Goal: Task Accomplishment & Management: Manage account settings

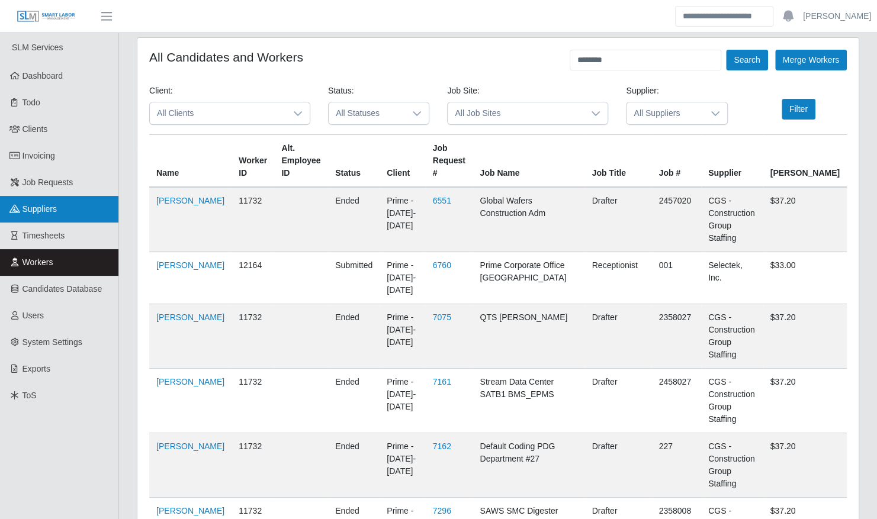
drag, startPoint x: 51, startPoint y: 185, endPoint x: 68, endPoint y: 197, distance: 20.7
click at [51, 185] on span "Job Requests" at bounding box center [48, 182] width 51 height 9
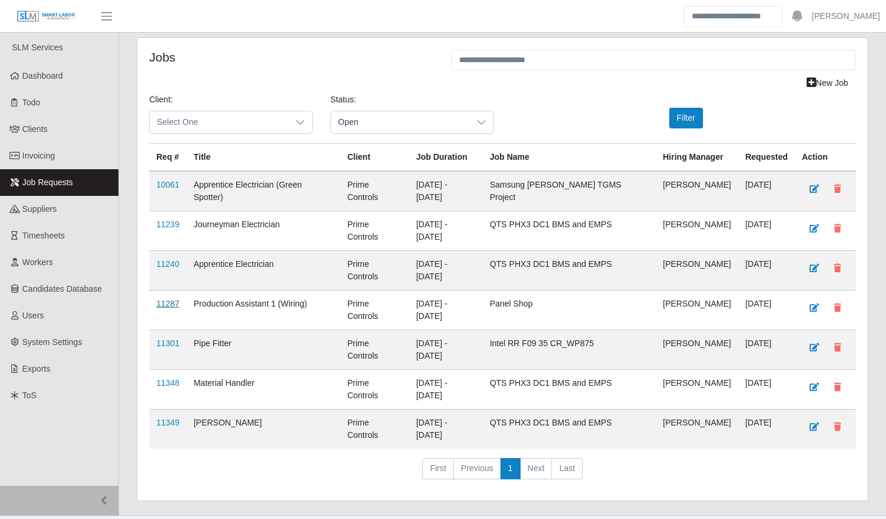
click at [166, 299] on link "11287" at bounding box center [167, 303] width 23 height 9
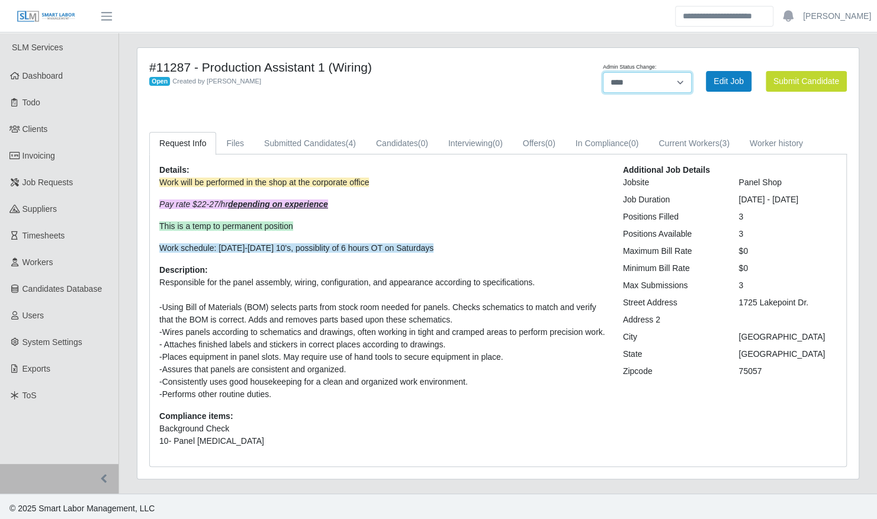
click at [655, 85] on select "**********" at bounding box center [647, 82] width 89 height 21
select select "******"
click at [692, 72] on select "**********" at bounding box center [647, 82] width 89 height 21
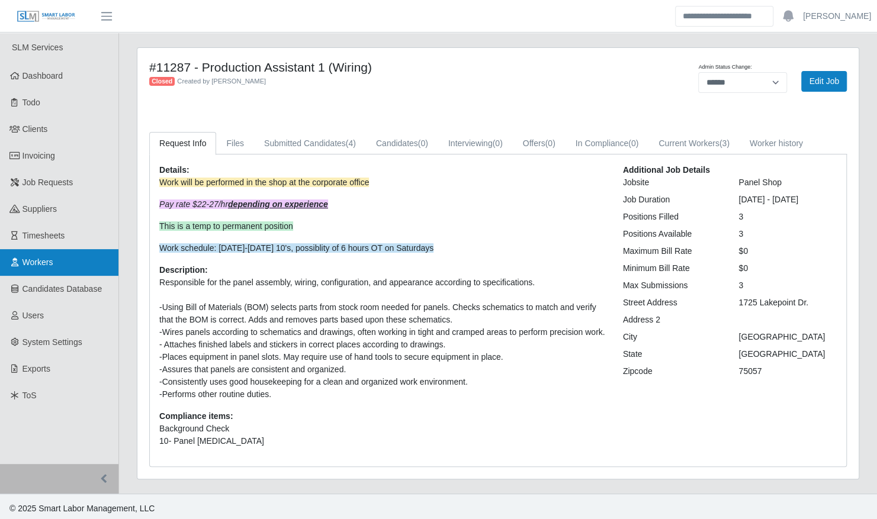
click at [40, 263] on span "Workers" at bounding box center [38, 262] width 31 height 9
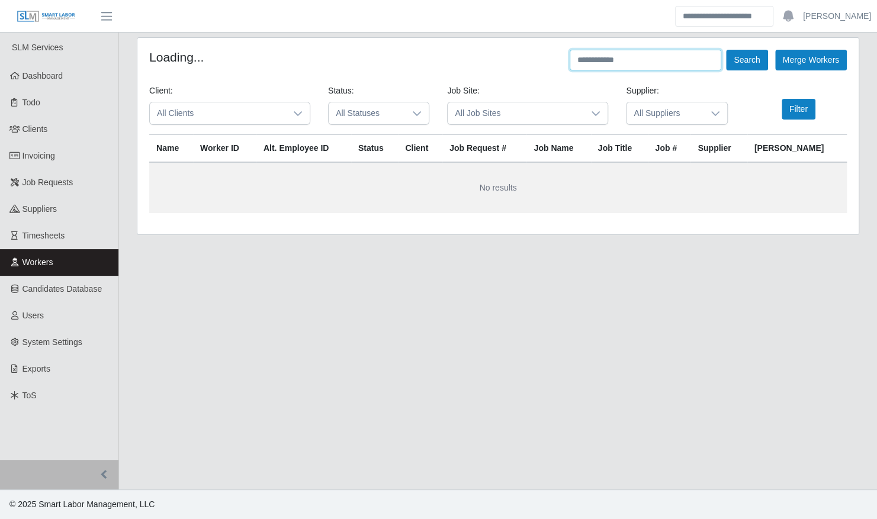
click at [603, 64] on input "text" at bounding box center [646, 60] width 152 height 21
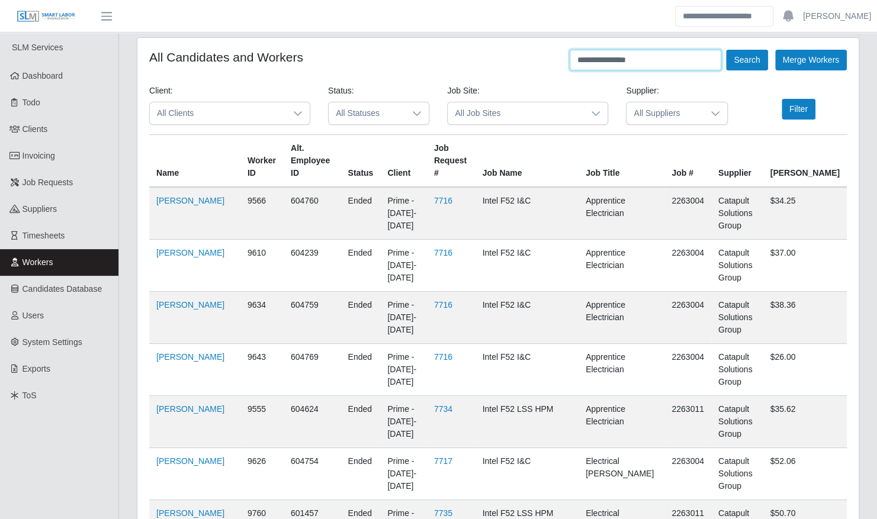
click at [726, 50] on button "Search" at bounding box center [746, 60] width 41 height 21
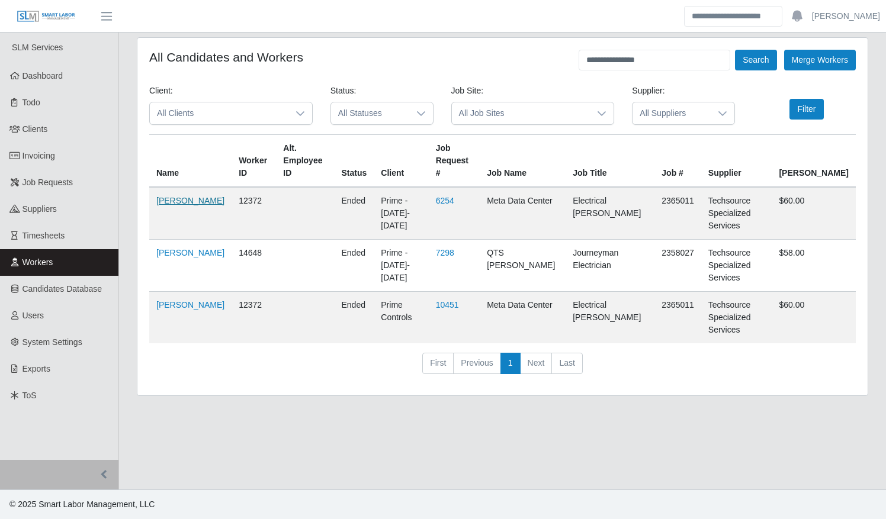
click at [179, 202] on link "Victor Rodriguez Jr" at bounding box center [190, 200] width 68 height 9
drag, startPoint x: 655, startPoint y: 62, endPoint x: 560, endPoint y: 58, distance: 95.4
click at [563, 58] on div "**********" at bounding box center [502, 60] width 707 height 21
type input "**********"
click at [735, 50] on button "Search" at bounding box center [755, 60] width 41 height 21
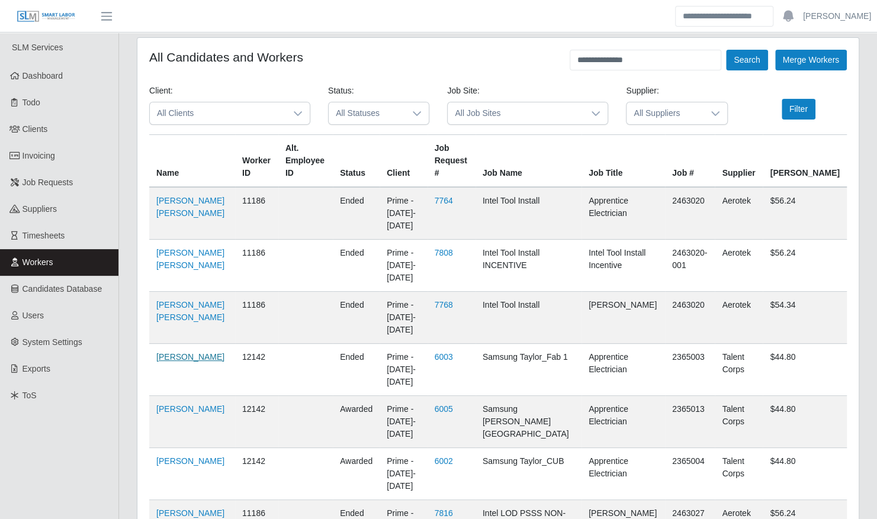
click at [208, 352] on link "Rafael Urdaneta" at bounding box center [190, 356] width 68 height 9
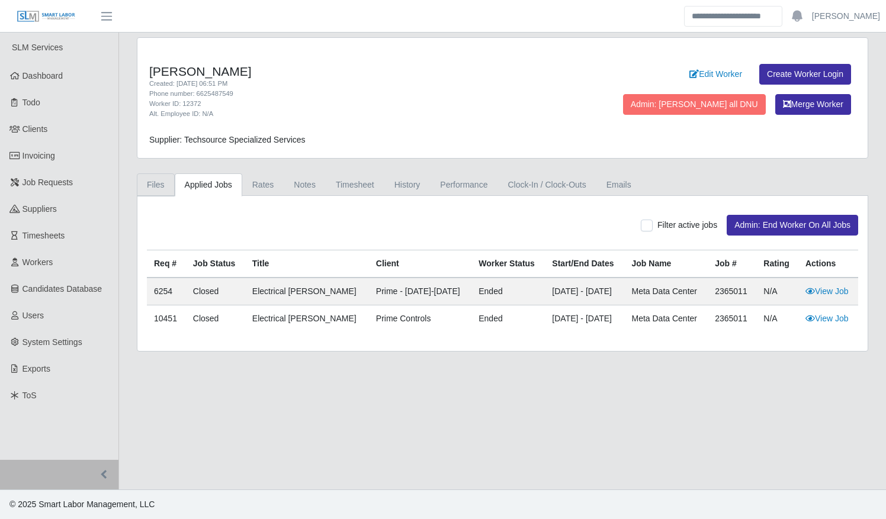
click at [146, 186] on link "Files" at bounding box center [156, 185] width 38 height 23
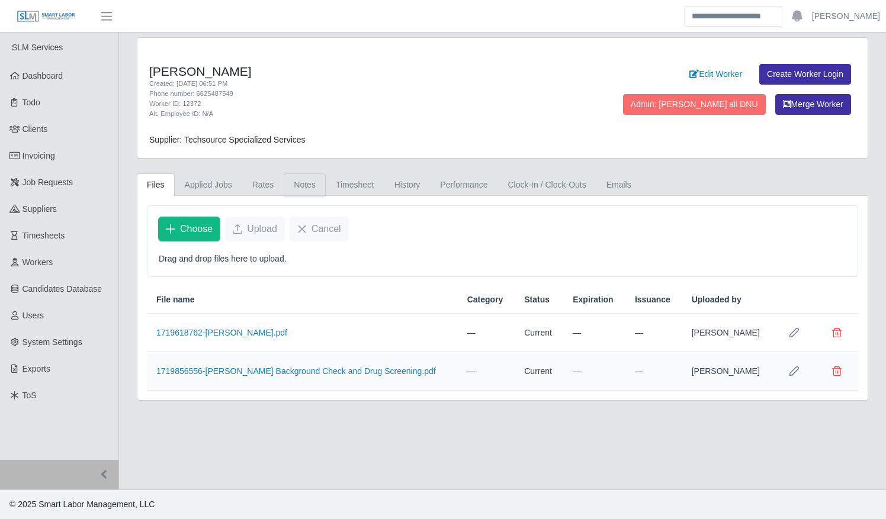
click at [285, 185] on link "Notes" at bounding box center [305, 185] width 42 height 23
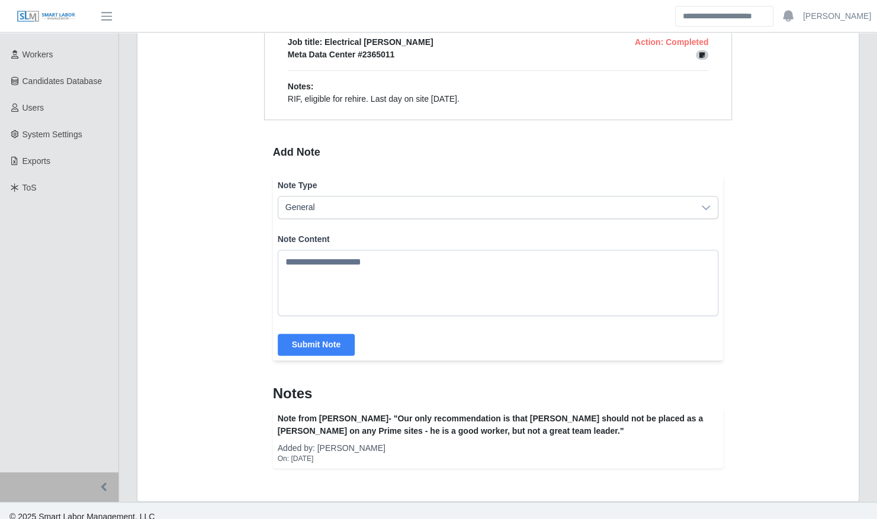
scroll to position [216, 0]
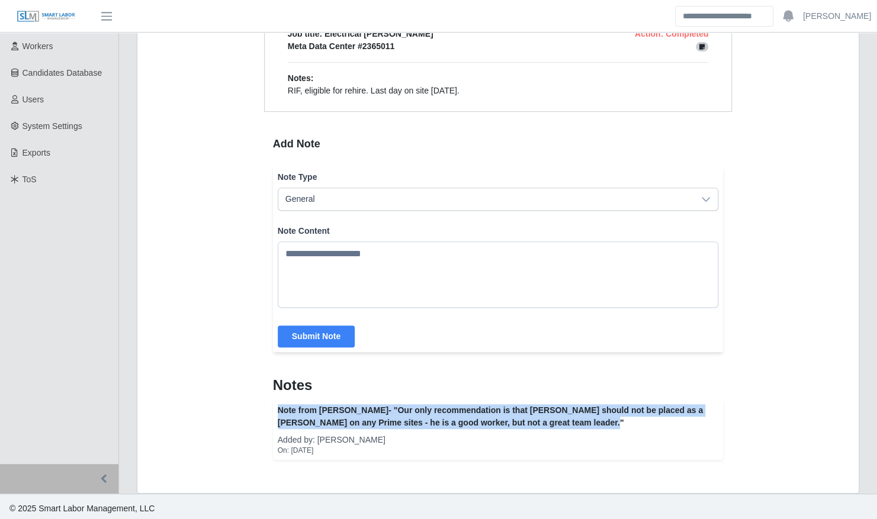
drag, startPoint x: 541, startPoint y: 420, endPoint x: 270, endPoint y: 407, distance: 271.6
click at [270, 407] on div "Action Notes (if any) Job title: Electrical [PERSON_NAME] Action: Completed Met…" at bounding box center [498, 224] width 468 height 471
copy div "Note from [PERSON_NAME]- "Our only recommendation is that [PERSON_NAME] should …"
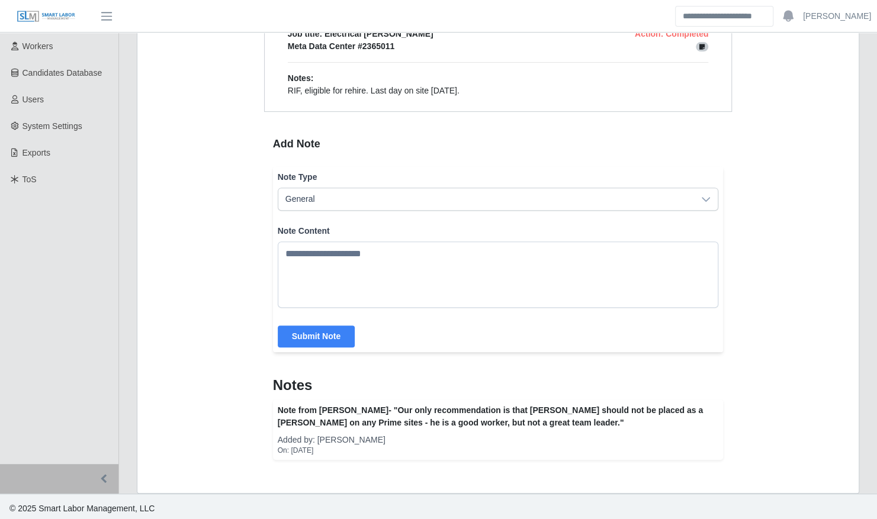
click at [235, 310] on div "Action Notes (if any) Job title: Electrical [PERSON_NAME] Action: Completed Met…" at bounding box center [497, 236] width 721 height 513
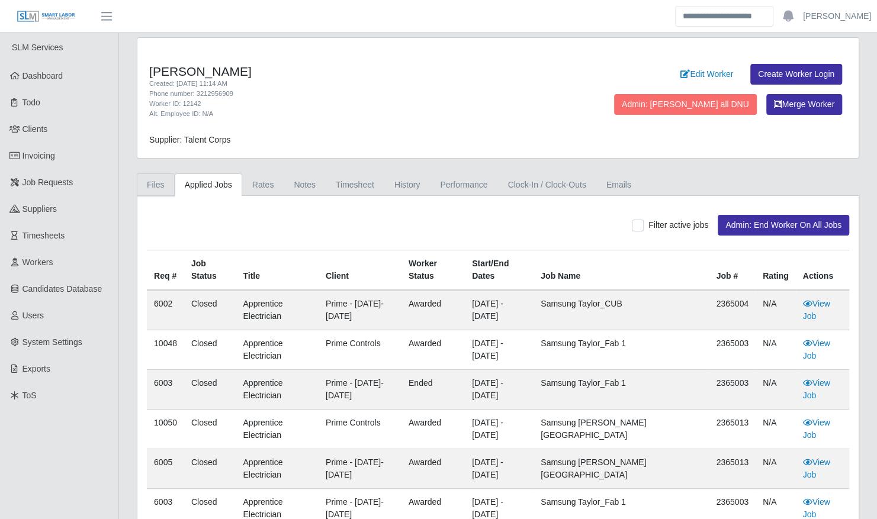
click at [150, 178] on link "Files" at bounding box center [156, 185] width 38 height 23
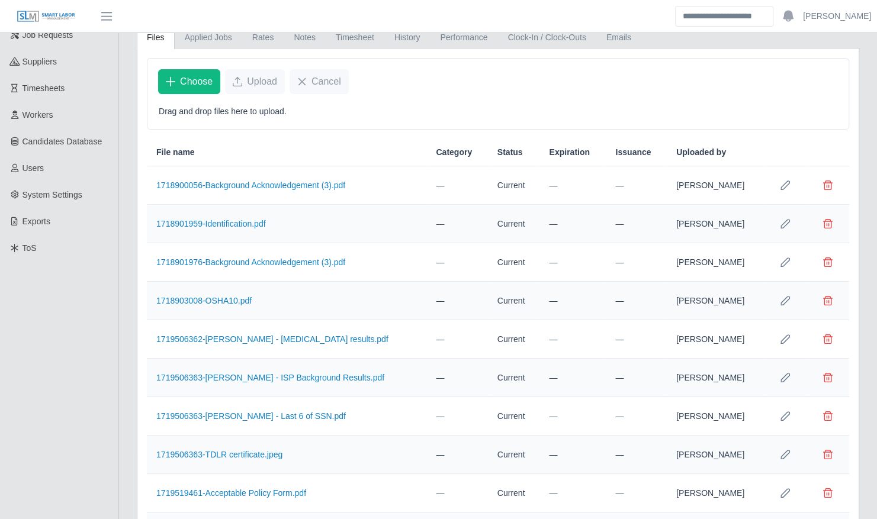
scroll to position [252, 0]
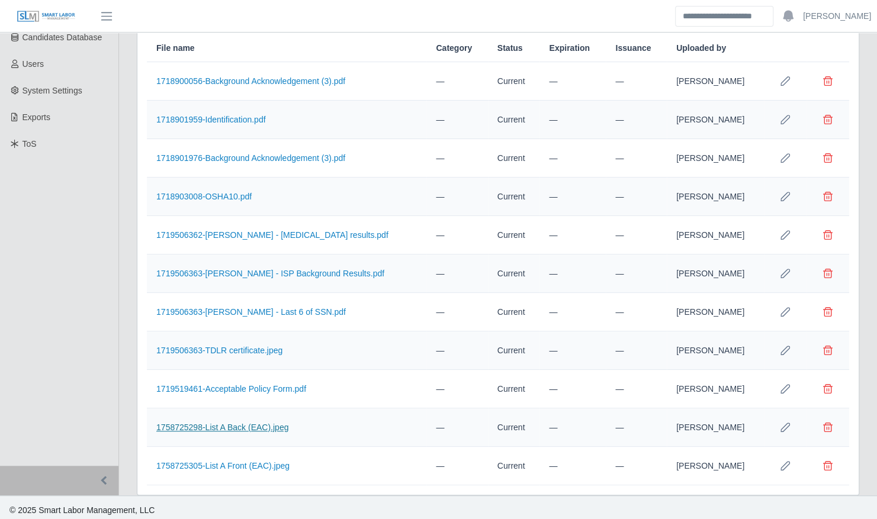
click at [242, 423] on link "1758725298-List A Back (EAC).jpeg" at bounding box center [222, 427] width 132 height 9
click at [274, 461] on link "1758725305-List A Front (EAC).jpeg" at bounding box center [222, 465] width 133 height 9
